Goal: Task Accomplishment & Management: Use online tool/utility

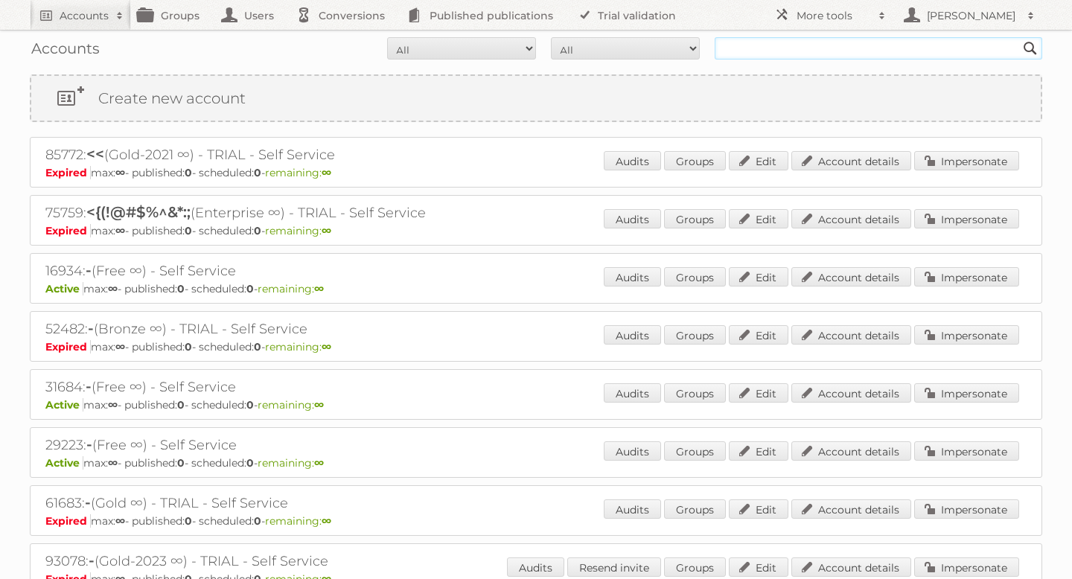
click at [771, 52] on input "text" at bounding box center [879, 48] width 328 height 22
type input "prijshamer"
click at [1019, 37] on input "Search" at bounding box center [1030, 48] width 22 height 22
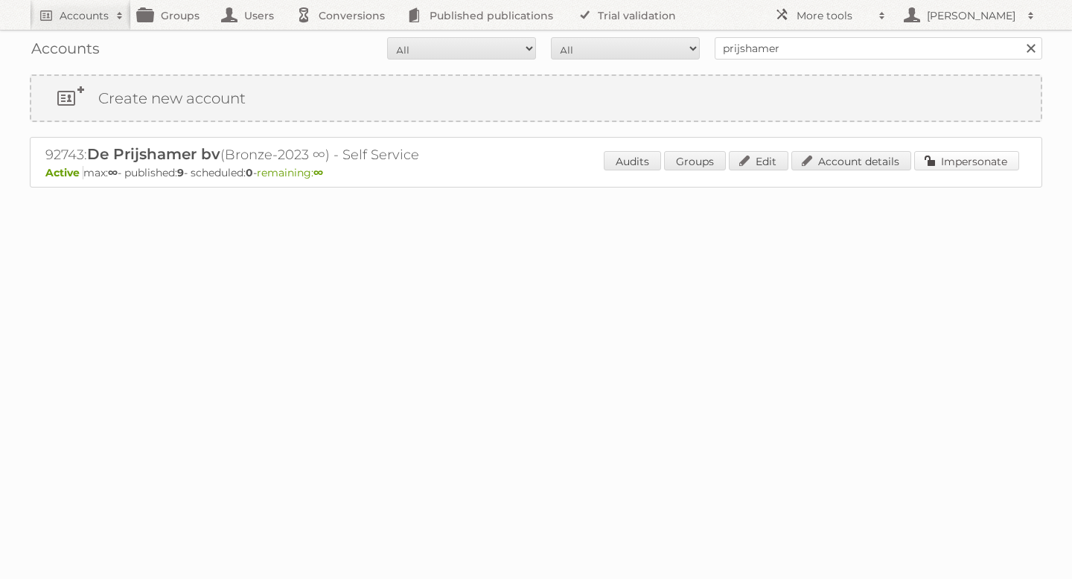
click at [946, 159] on link "Impersonate" at bounding box center [966, 160] width 105 height 19
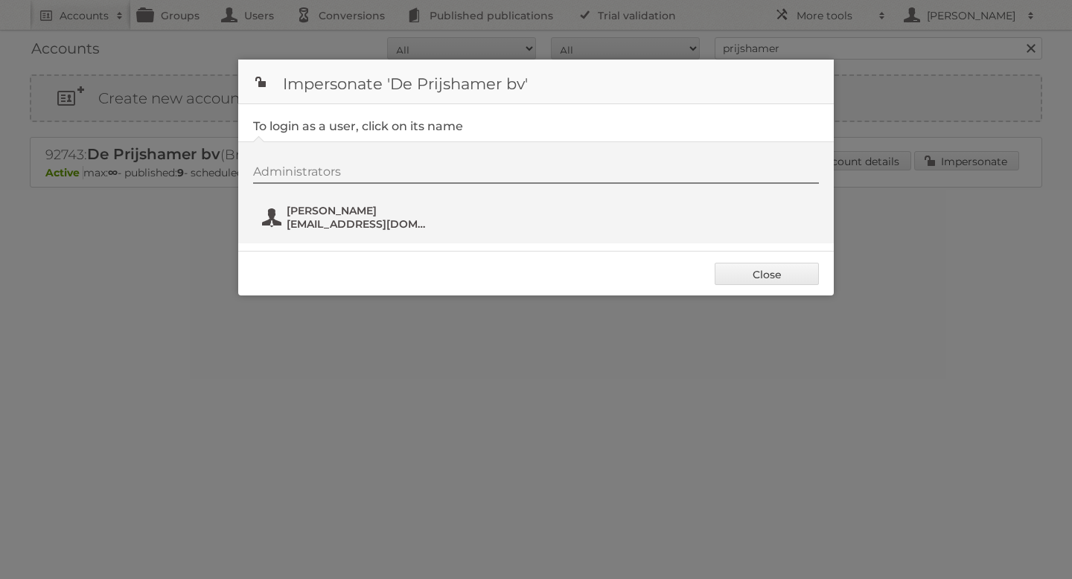
click at [379, 207] on span "Enrico Kock" at bounding box center [359, 210] width 144 height 13
